Goal: Task Accomplishment & Management: Complete application form

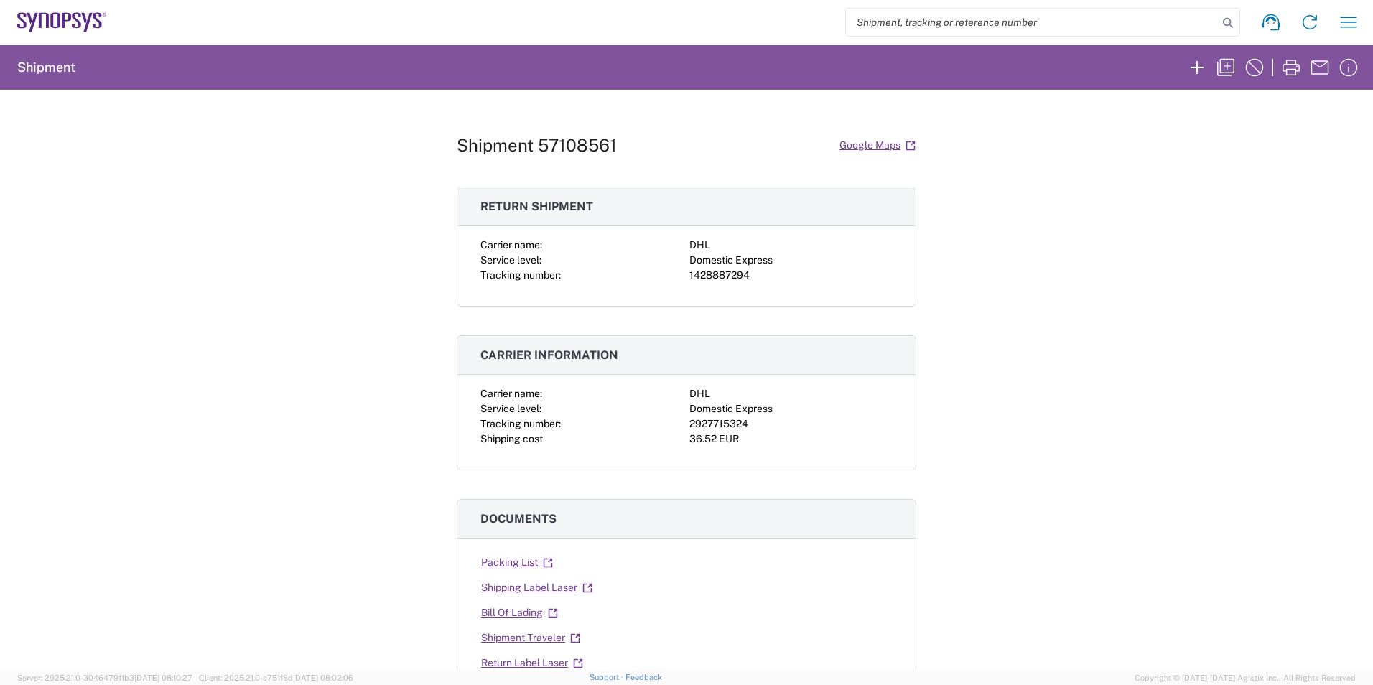
scroll to position [144, 0]
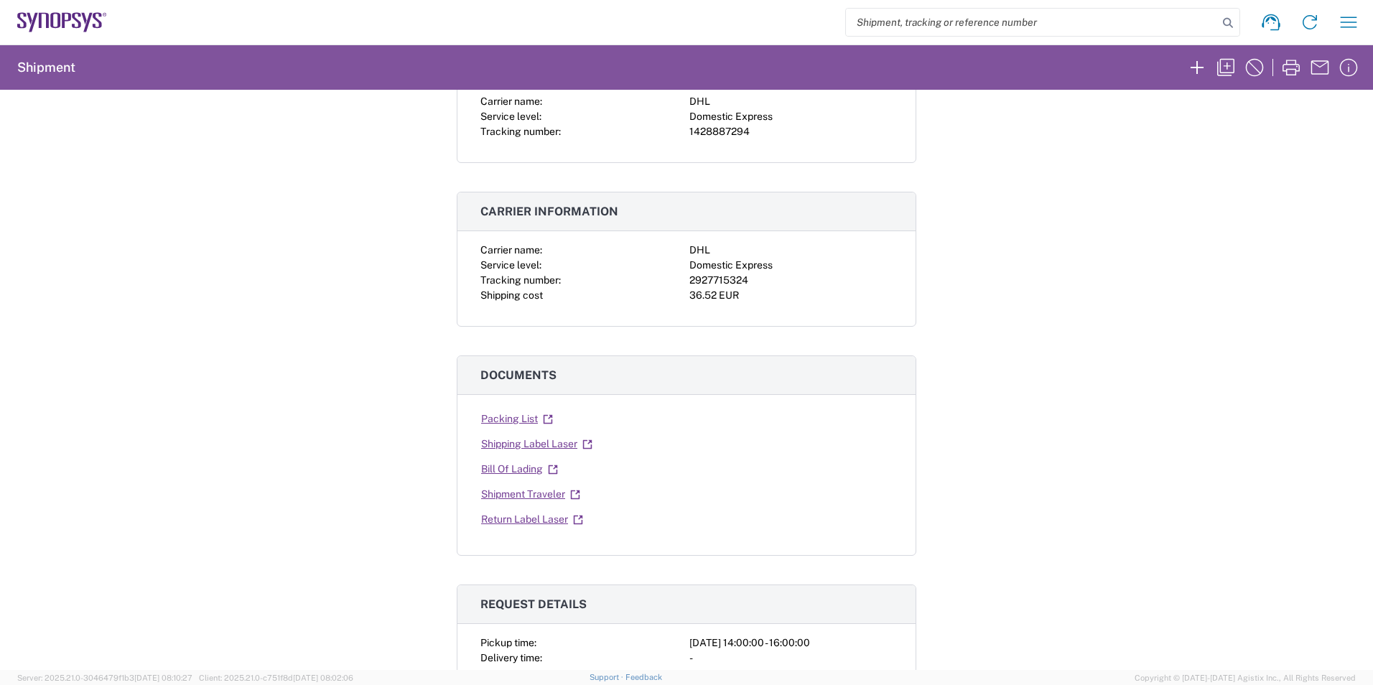
click at [90, 14] on icon at bounding box center [87, 22] width 9 height 19
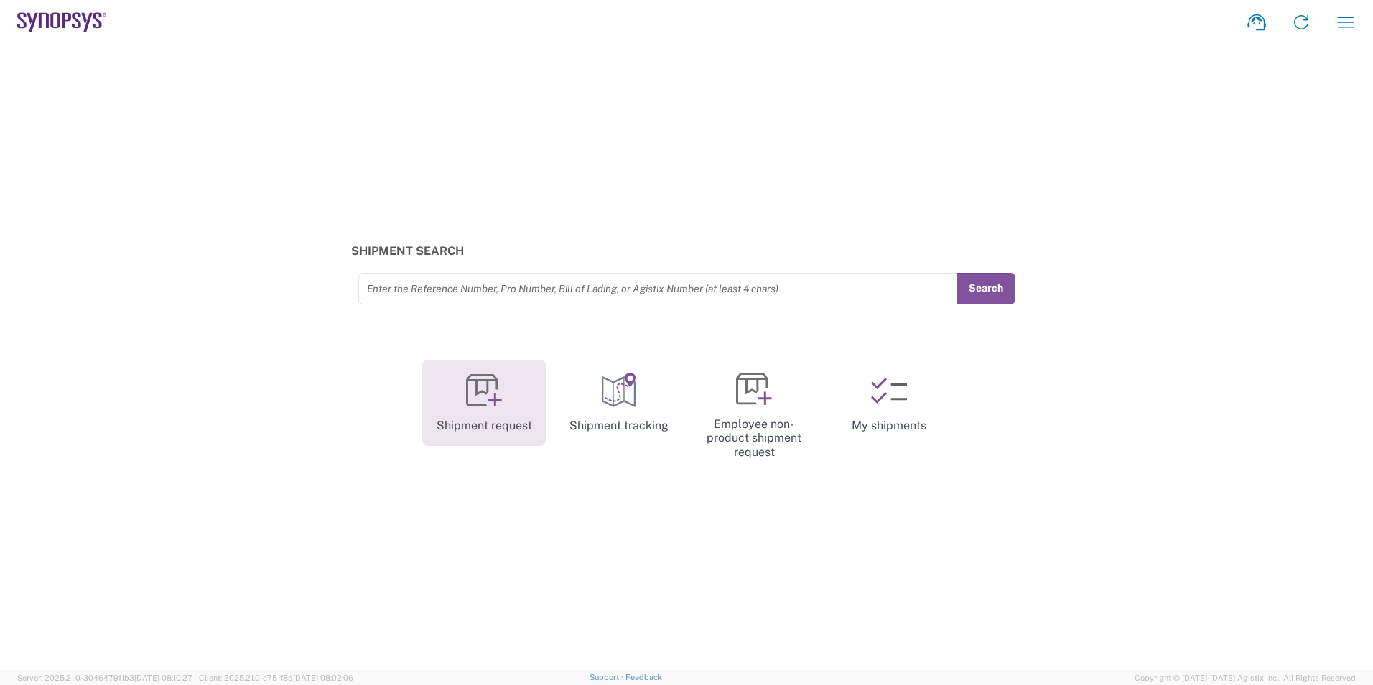
click at [478, 401] on icon at bounding box center [484, 391] width 36 height 36
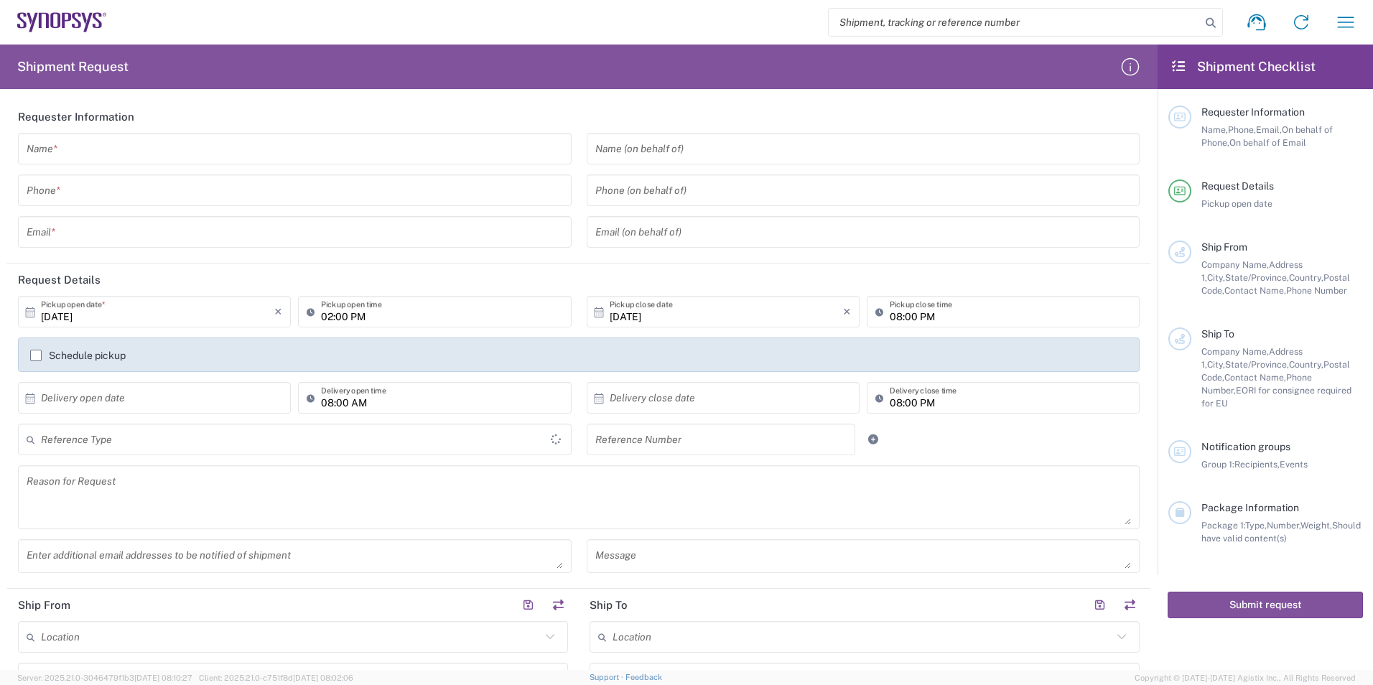
type input "United States"
click at [330, 312] on input "02:00 PM" at bounding box center [441, 312] width 241 height 25
click at [388, 310] on input "02:00 PM" at bounding box center [441, 312] width 241 height 25
click at [75, 352] on label "Schedule pickup" at bounding box center [78, 355] width 96 height 11
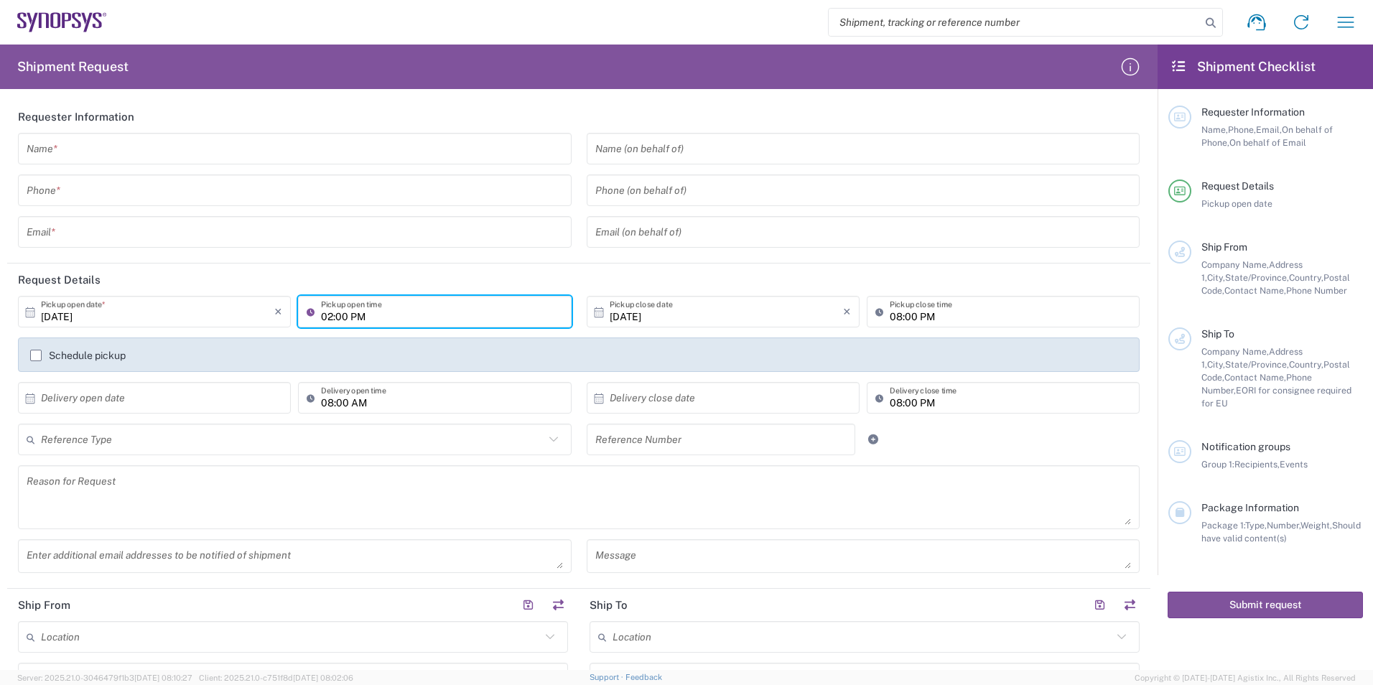
click at [36, 356] on input "Schedule pickup" at bounding box center [36, 356] width 0 height 0
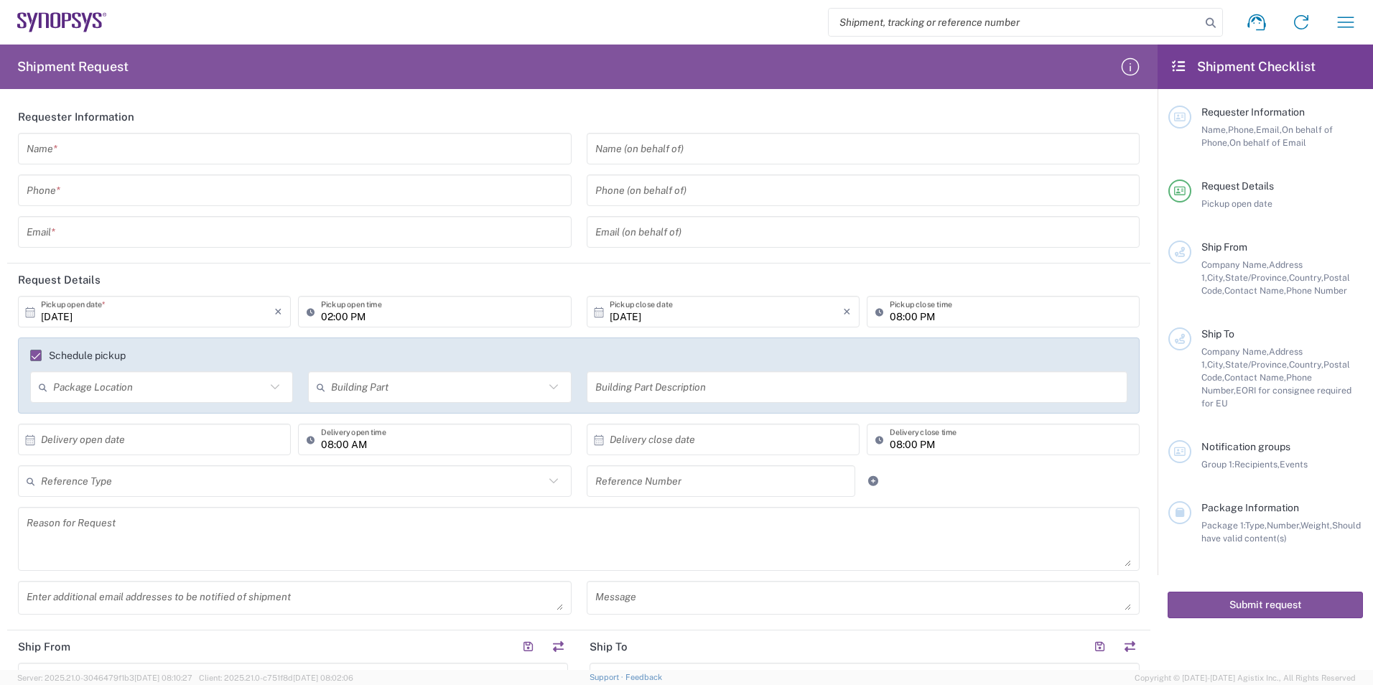
click at [307, 315] on icon at bounding box center [314, 311] width 14 height 23
click at [462, 320] on input "02:00 PM" at bounding box center [441, 312] width 241 height 25
click at [1133, 486] on div "Reference Type Customer Ref Department Invoice Number Purchase Order RMA Refere…" at bounding box center [579, 486] width 1137 height 42
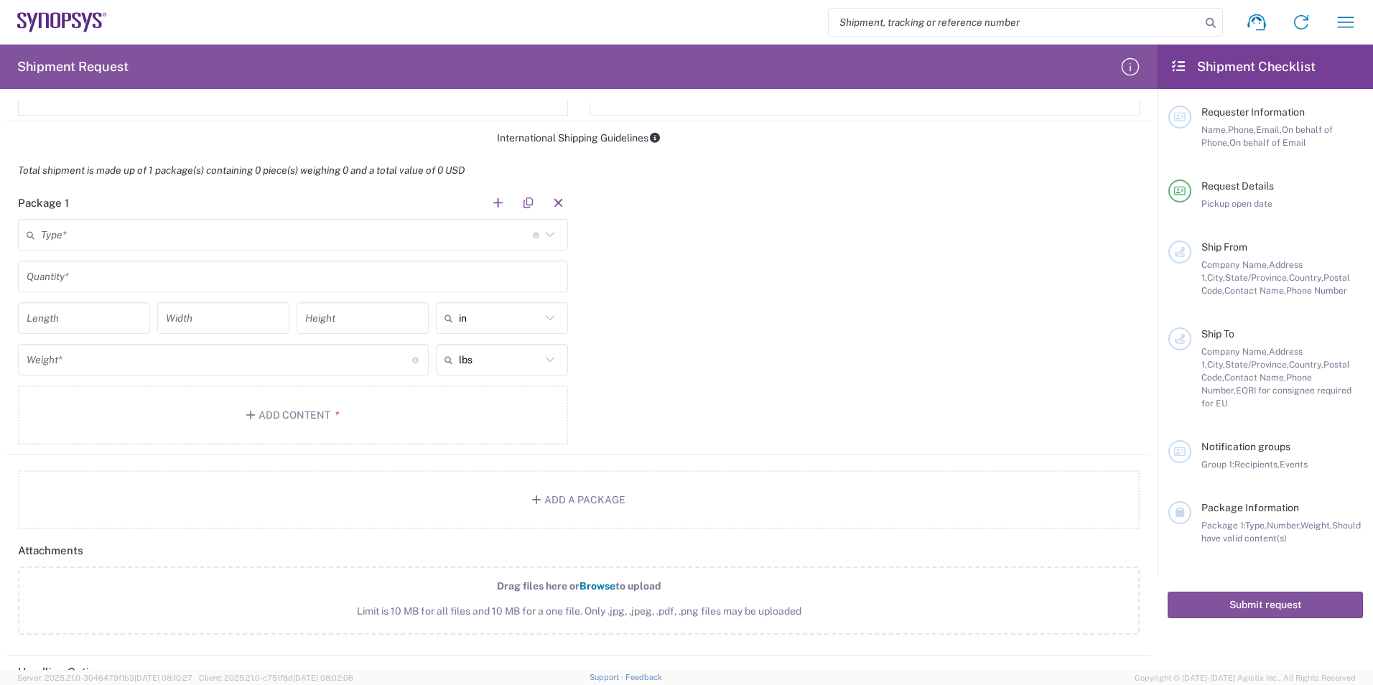
scroll to position [820, 0]
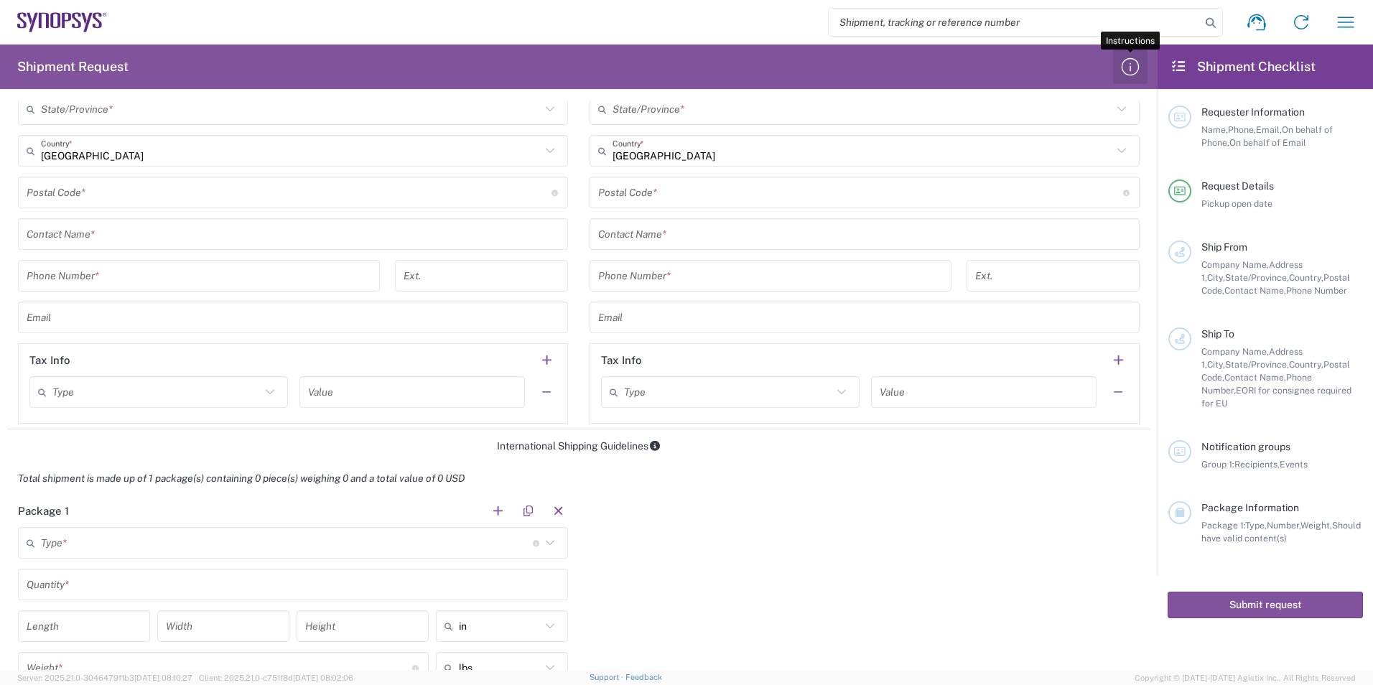
click at [1127, 65] on icon "button" at bounding box center [1130, 66] width 23 height 23
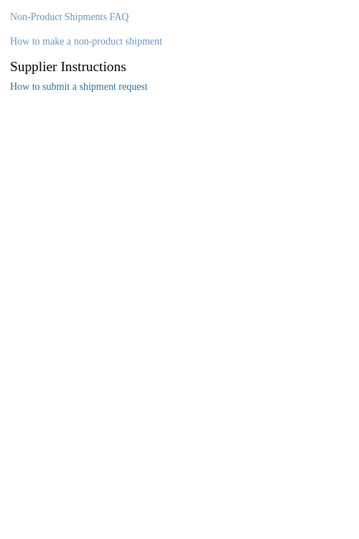
click at [96, 86] on link "How to submit a shipment request" at bounding box center [79, 86] width 138 height 11
